Goal: Information Seeking & Learning: Learn about a topic

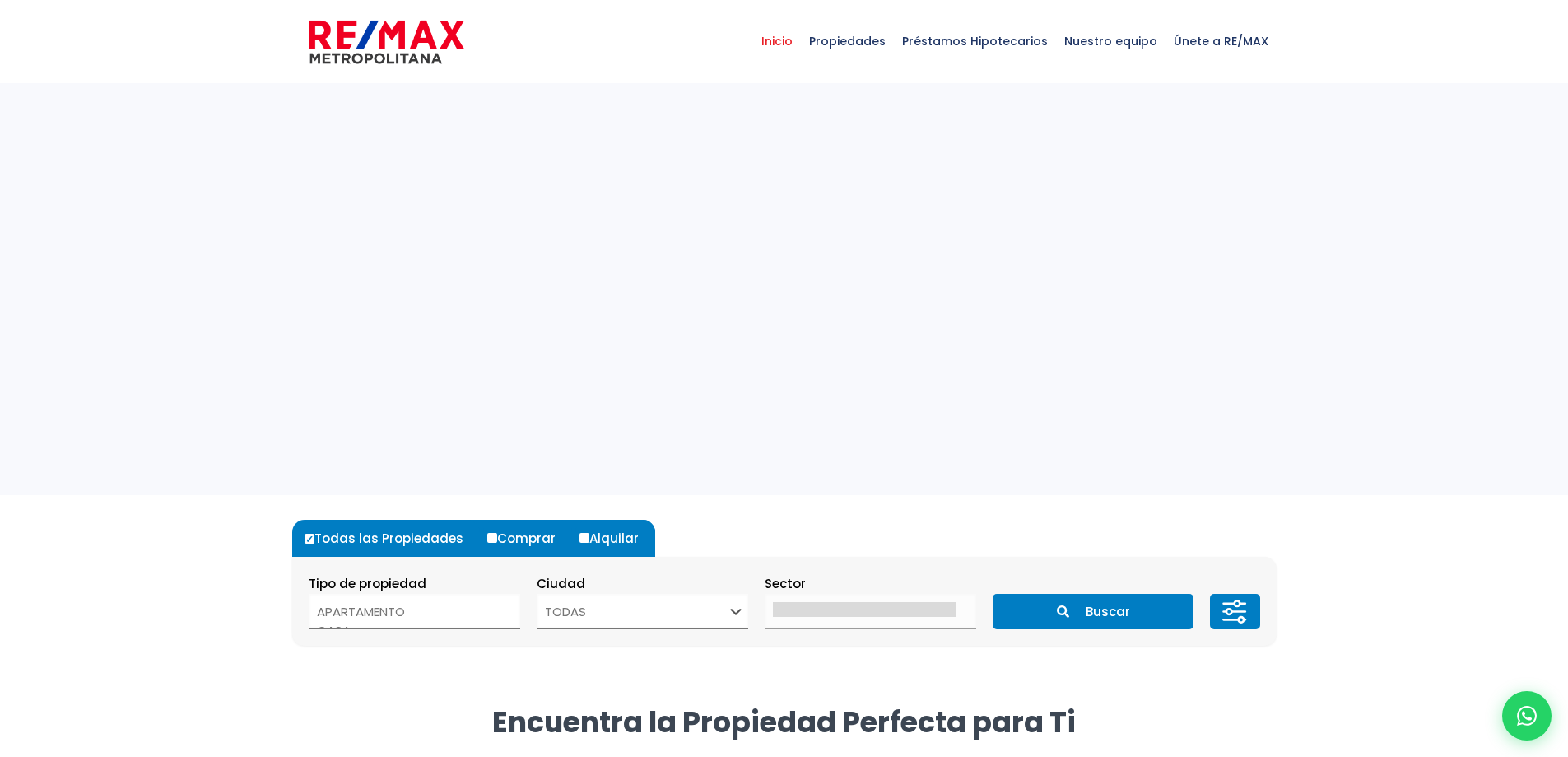
select select
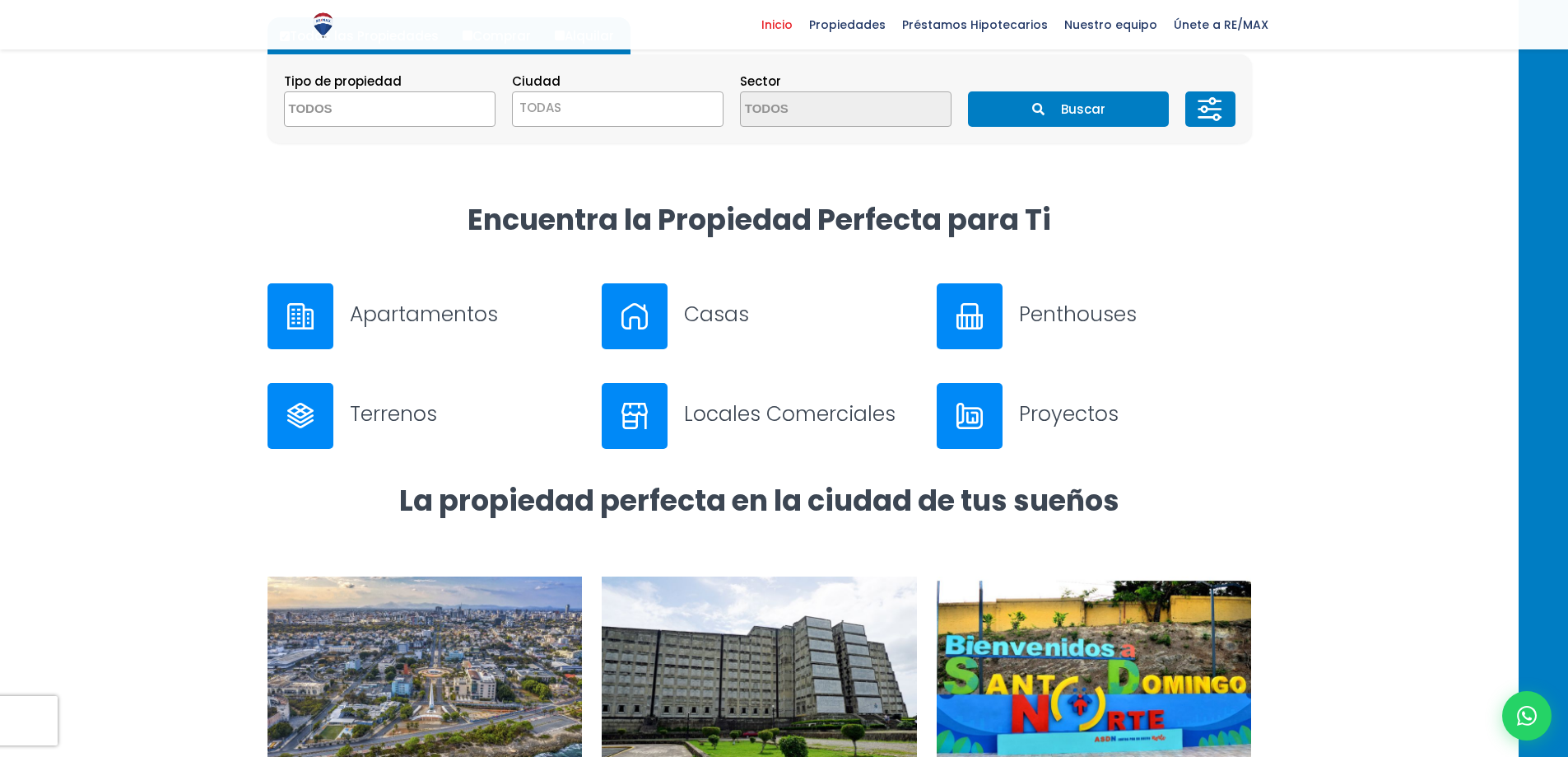
scroll to position [494, 0]
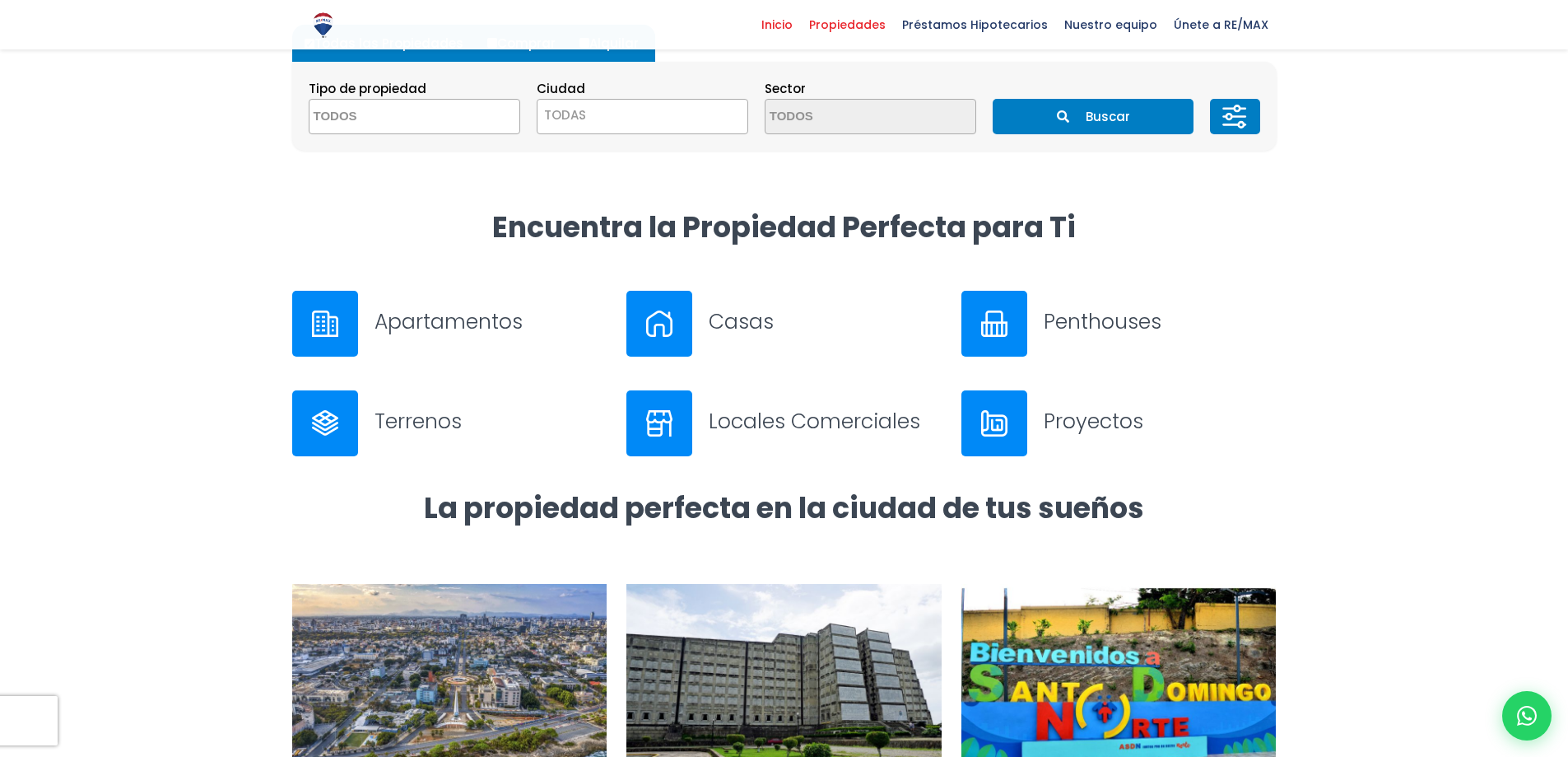
click at [844, 26] on span "Propiedades" at bounding box center [847, 25] width 93 height 25
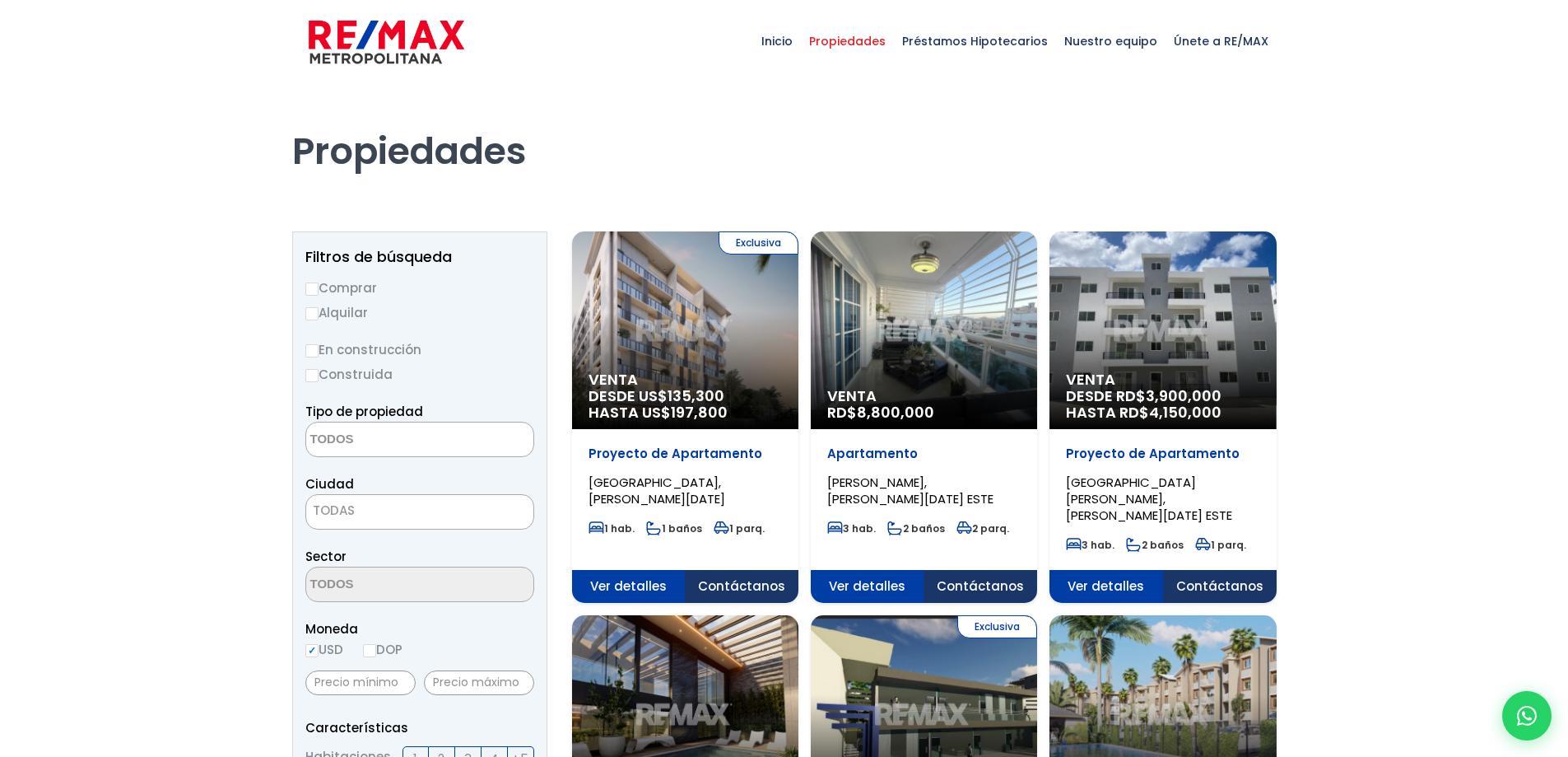
select select
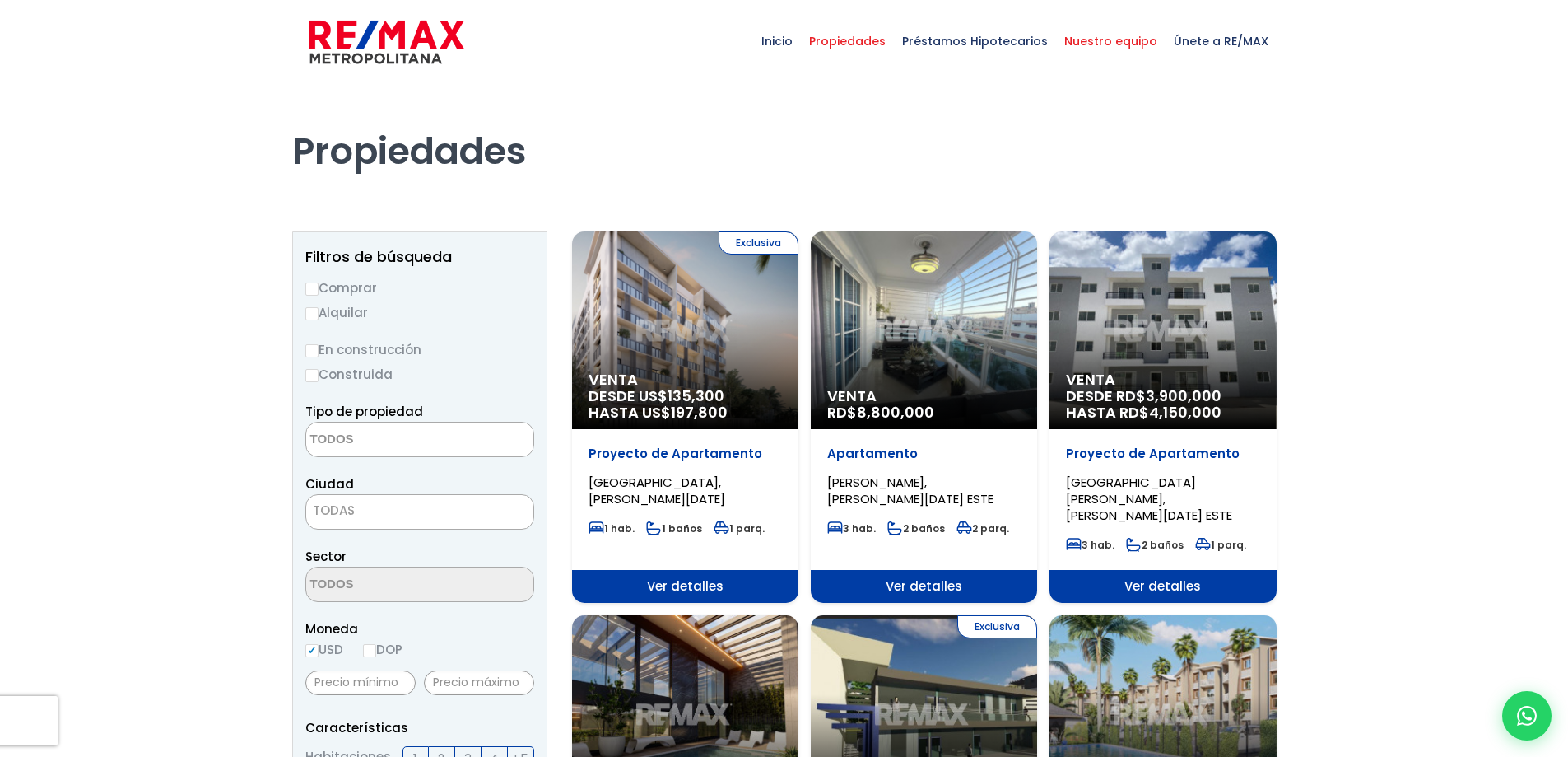
click at [1110, 37] on span "Nuestro equipo" at bounding box center [1111, 41] width 109 height 49
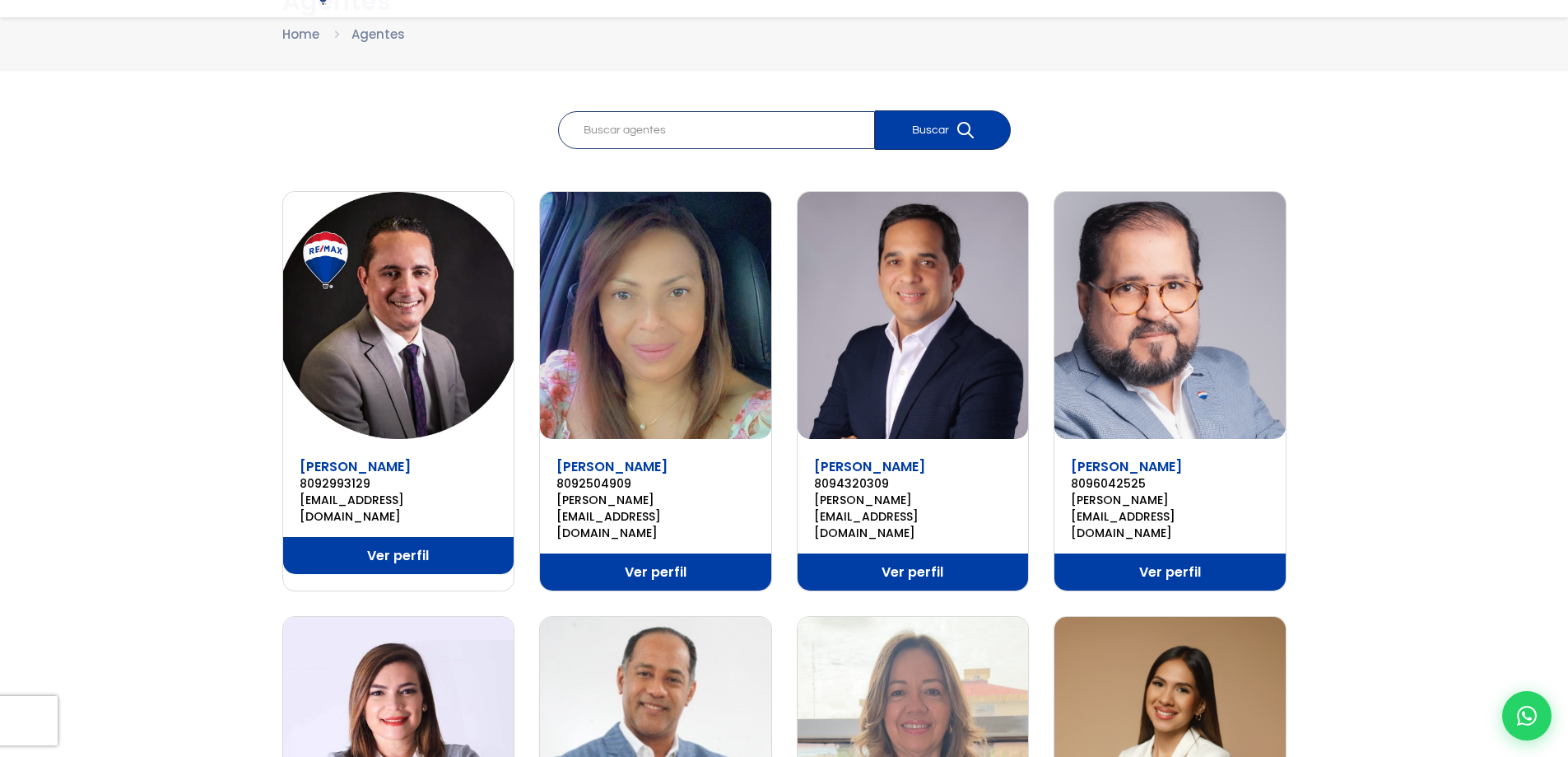
scroll to position [164, 0]
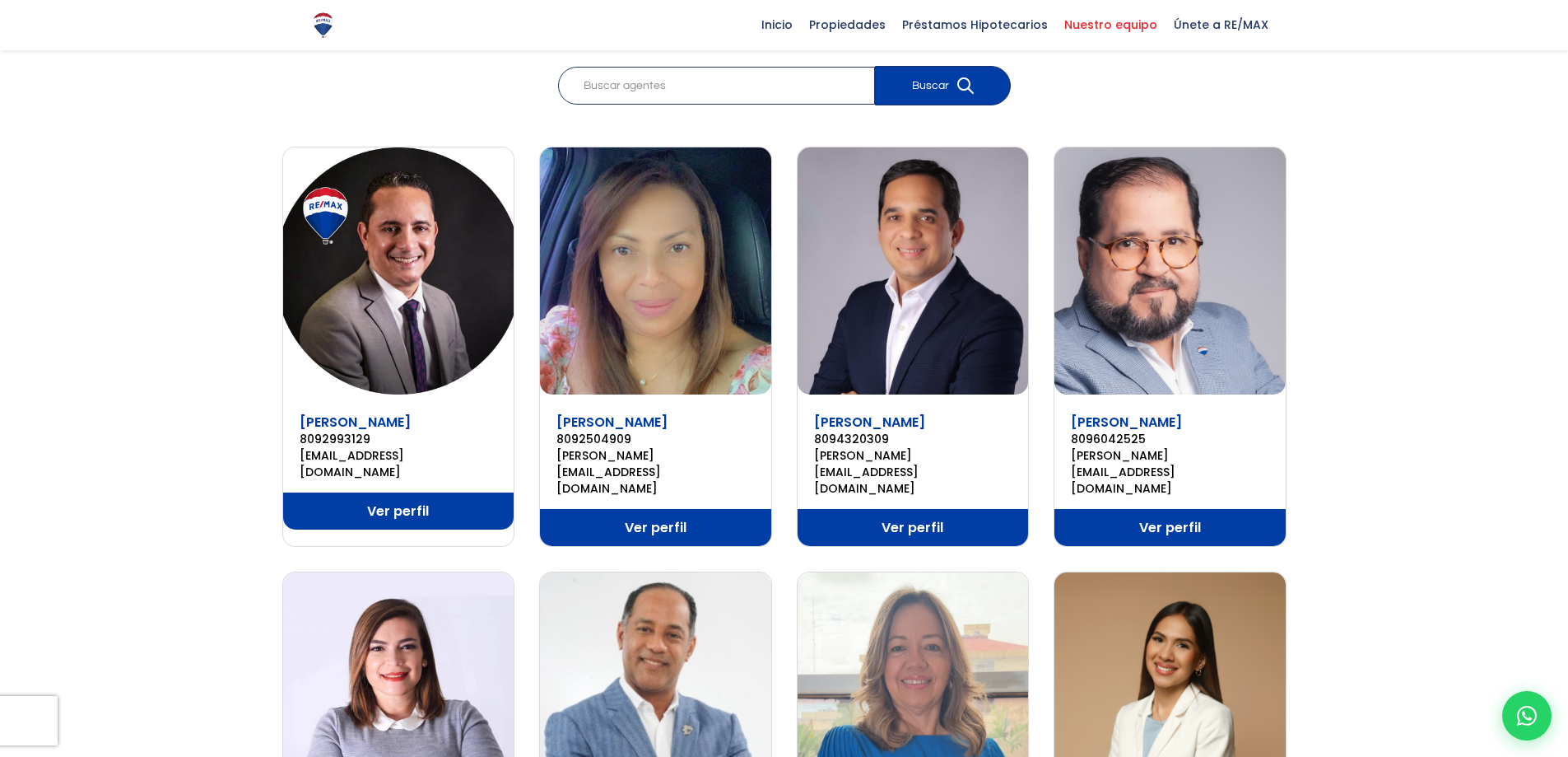
click at [1221, 509] on link "Ver perfil" at bounding box center [1170, 527] width 231 height 37
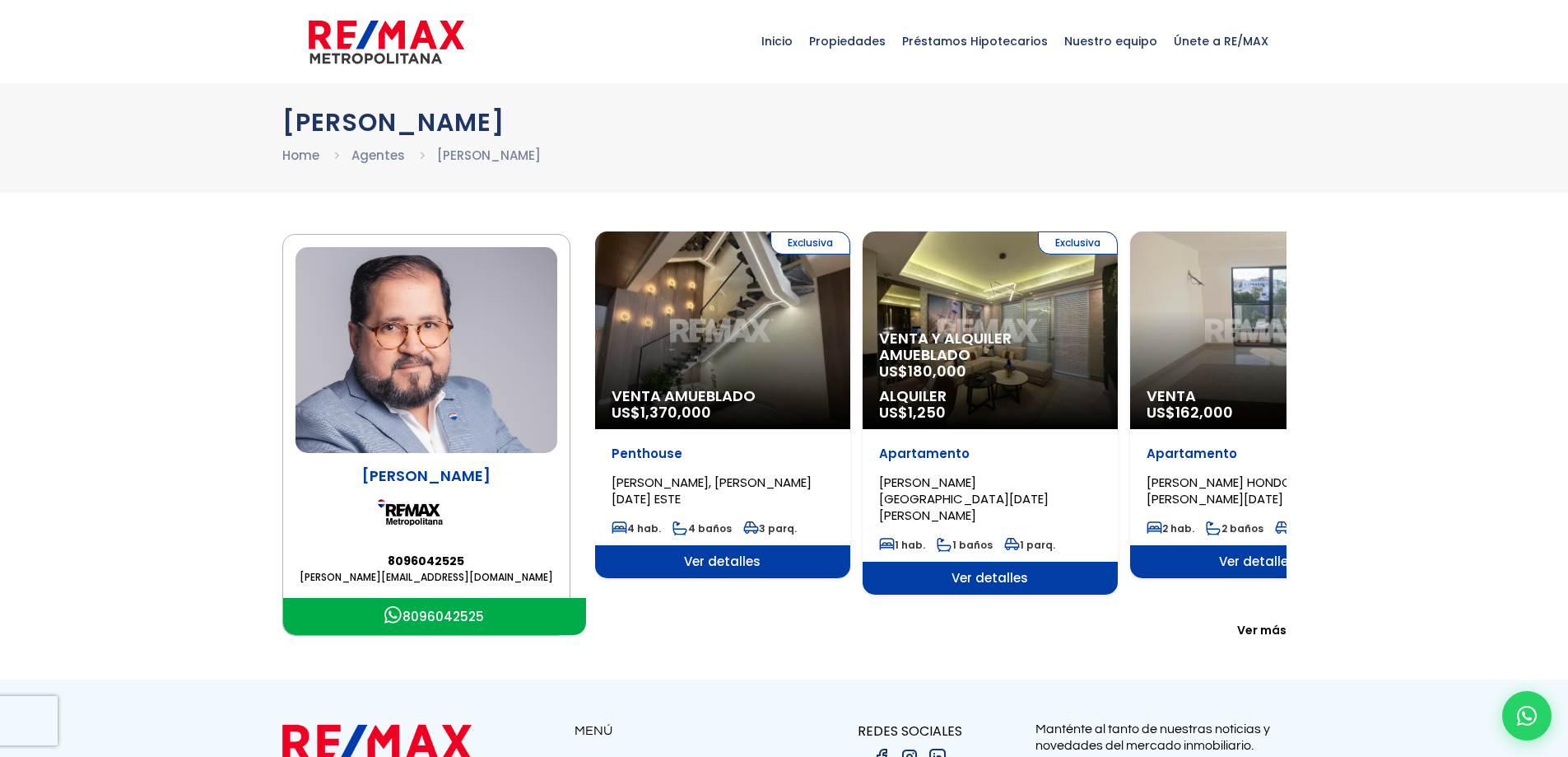
click at [726, 577] on span "Ver detalles" at bounding box center [723, 561] width 255 height 33
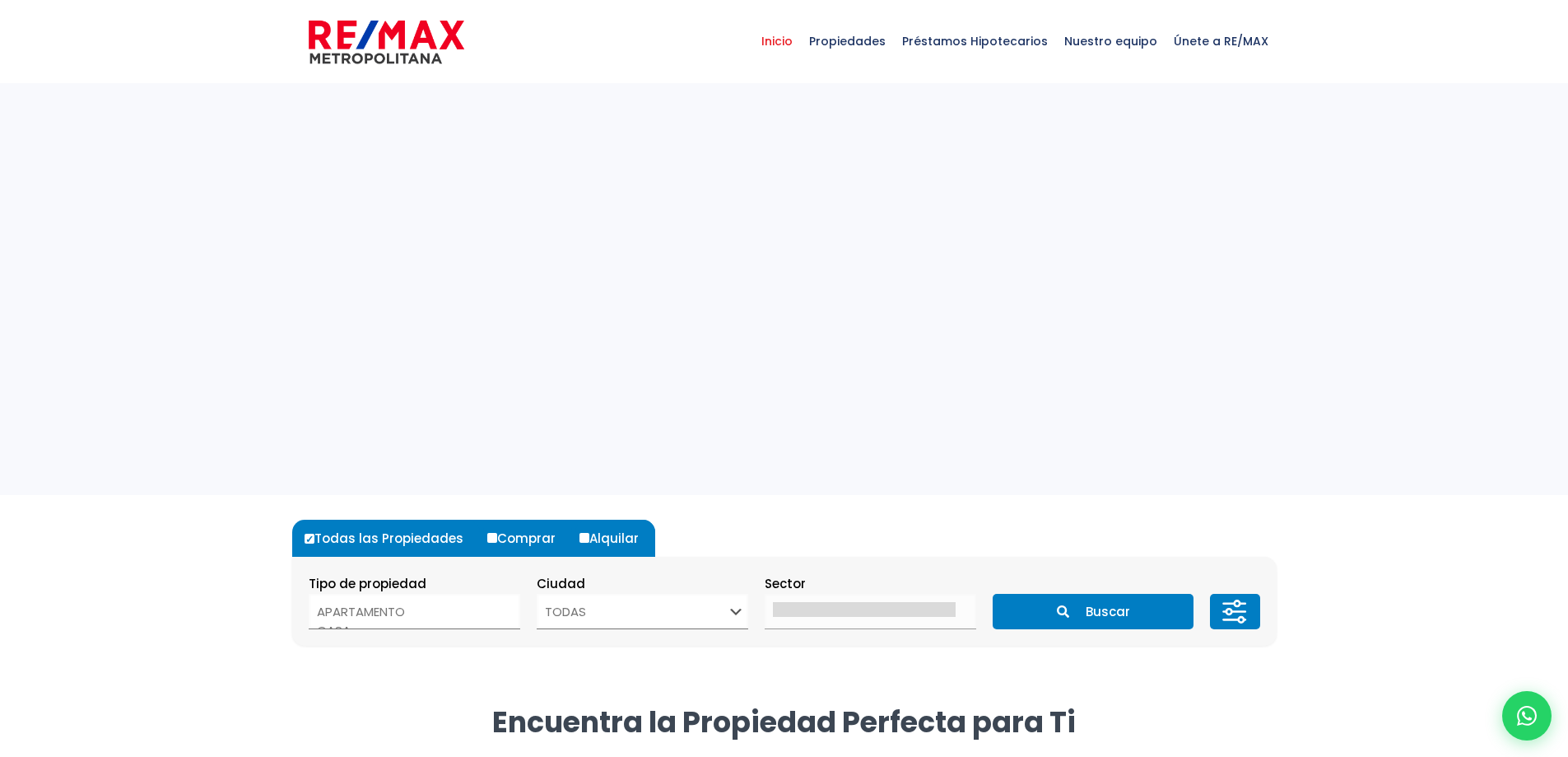
select select
